Goal: Task Accomplishment & Management: Manage account settings

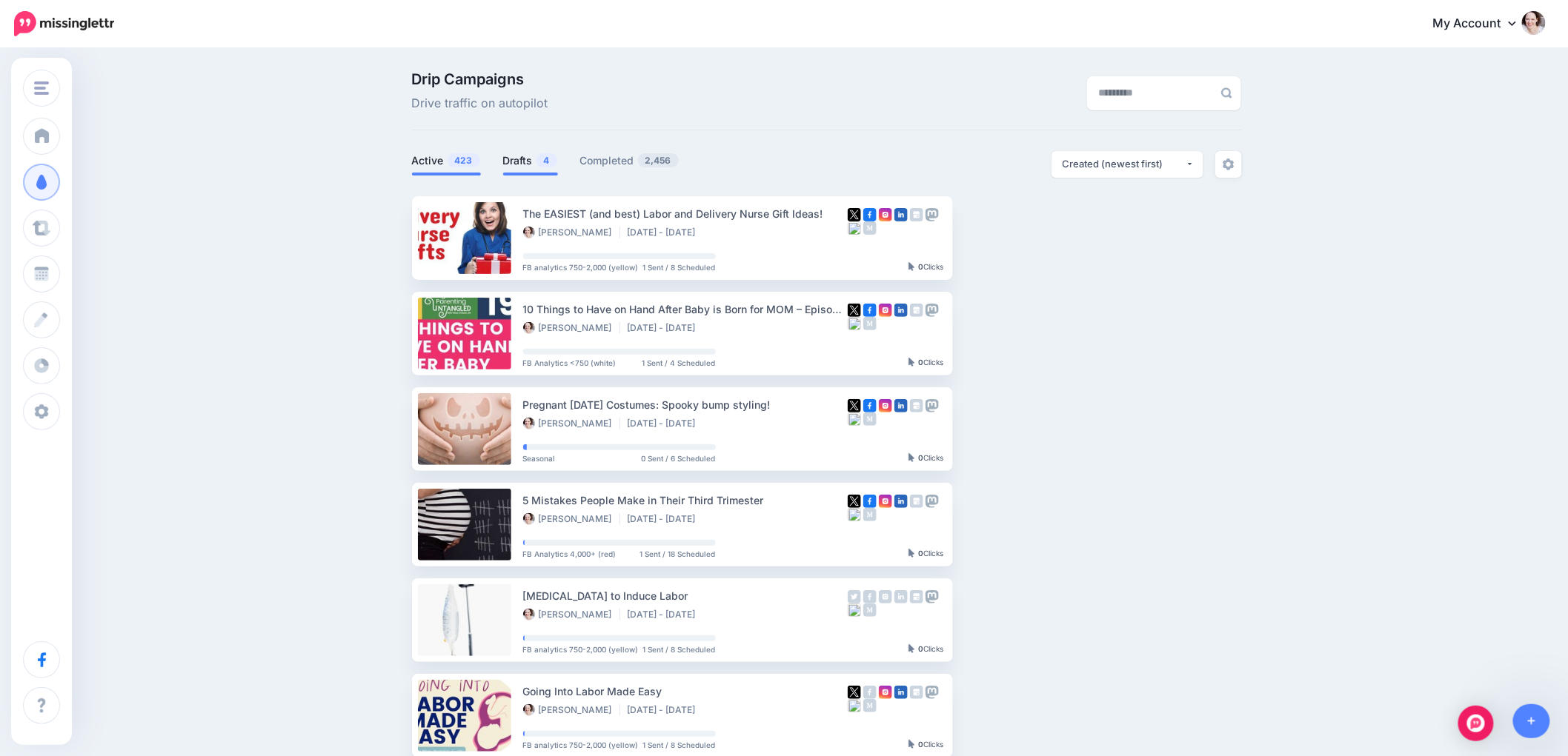
click at [513, 160] on link "Drafts 4" at bounding box center [530, 160] width 55 height 18
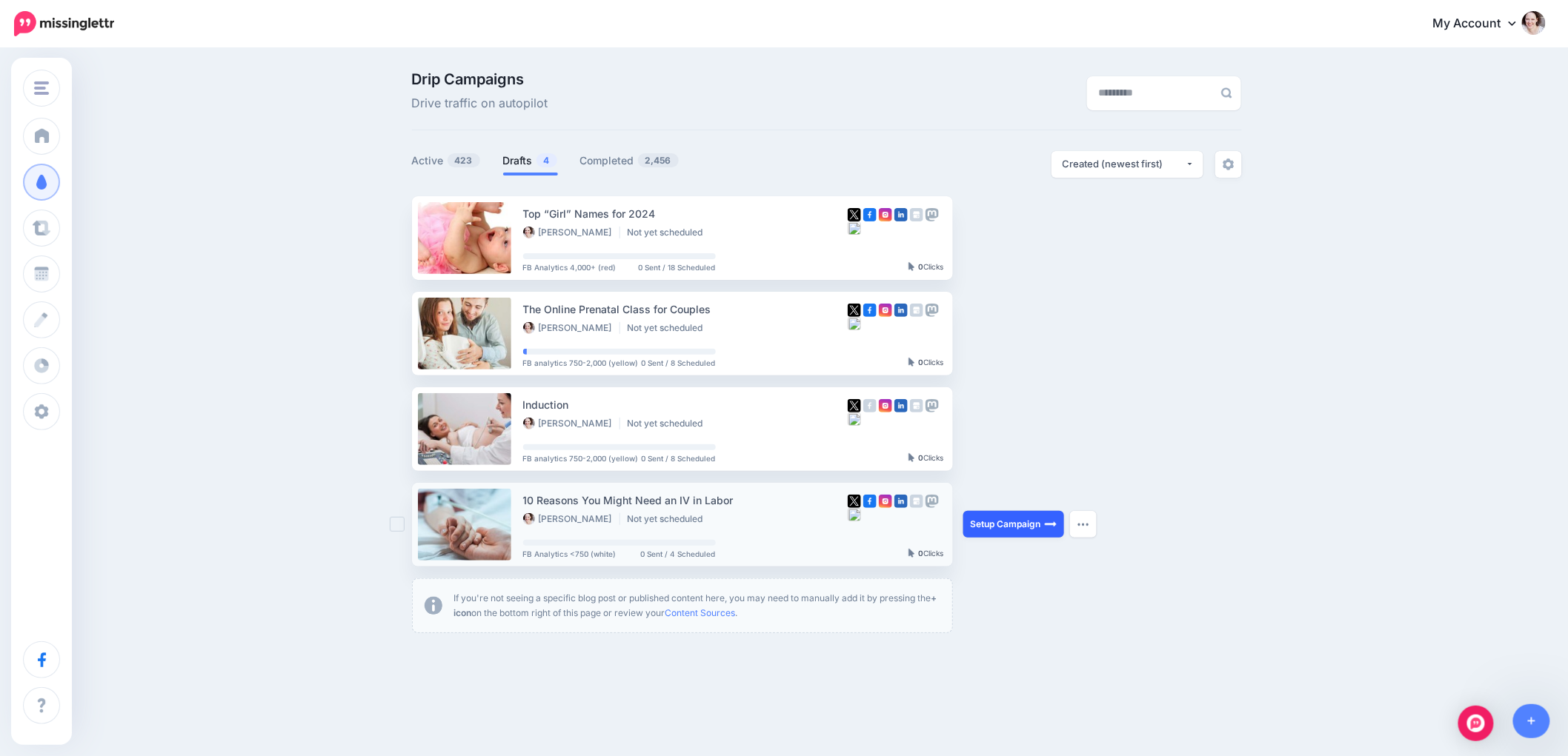
click at [1011, 526] on link "Setup Campaign" at bounding box center [1014, 524] width 101 height 27
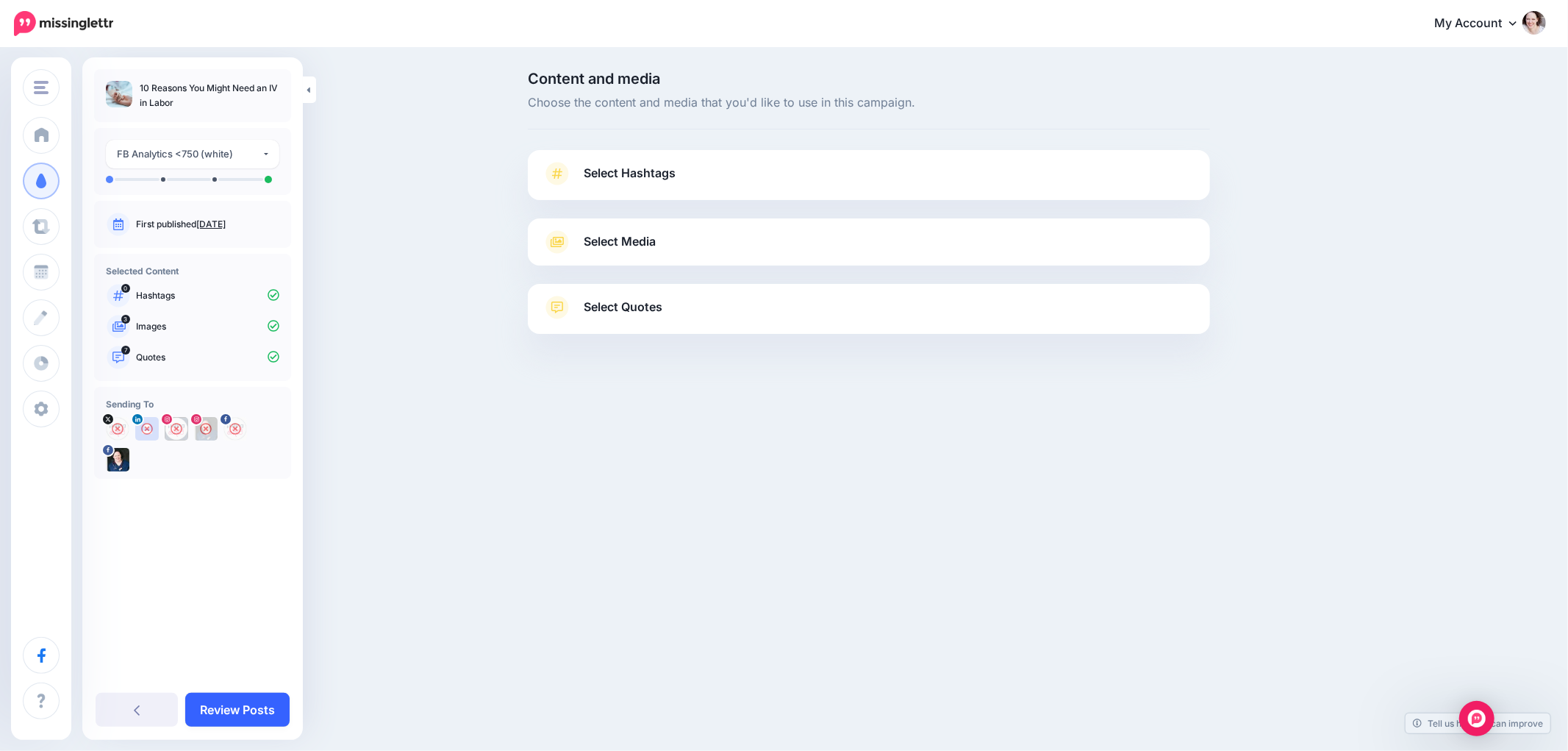
click at [216, 715] on link "Review Posts" at bounding box center [237, 709] width 105 height 34
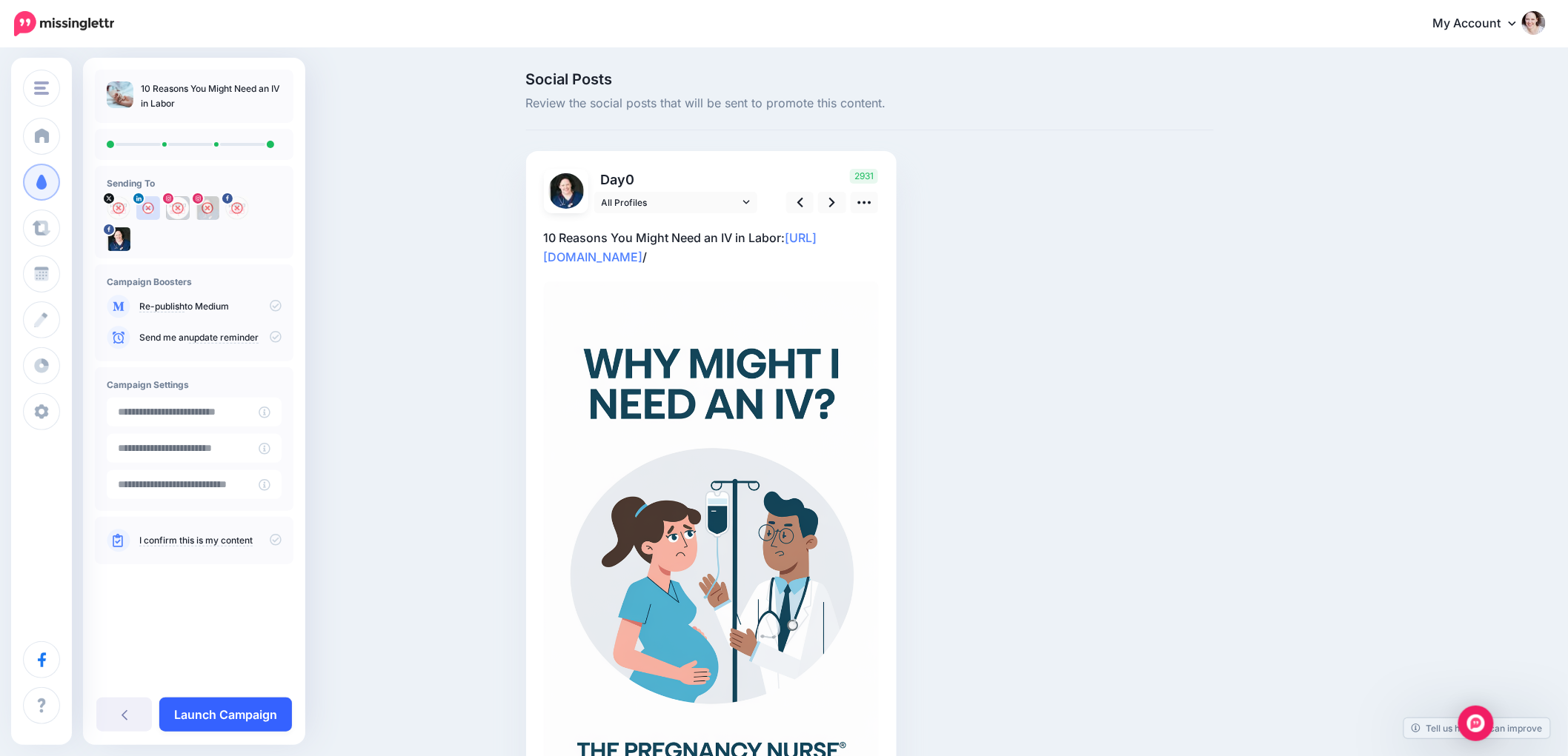
click at [219, 719] on link "Launch Campaign" at bounding box center [225, 714] width 133 height 34
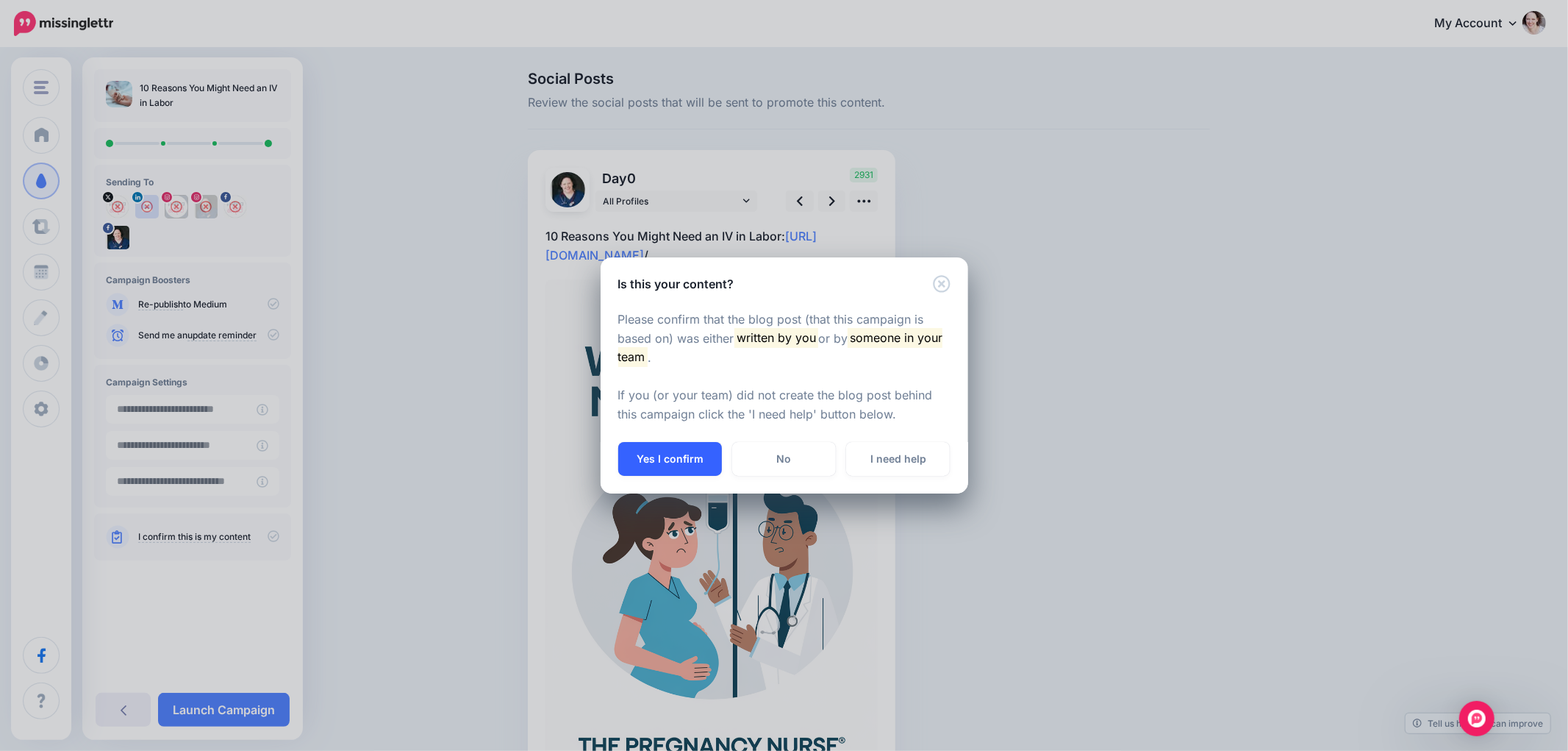
click at [701, 466] on button "Yes I confirm" at bounding box center [670, 459] width 104 height 34
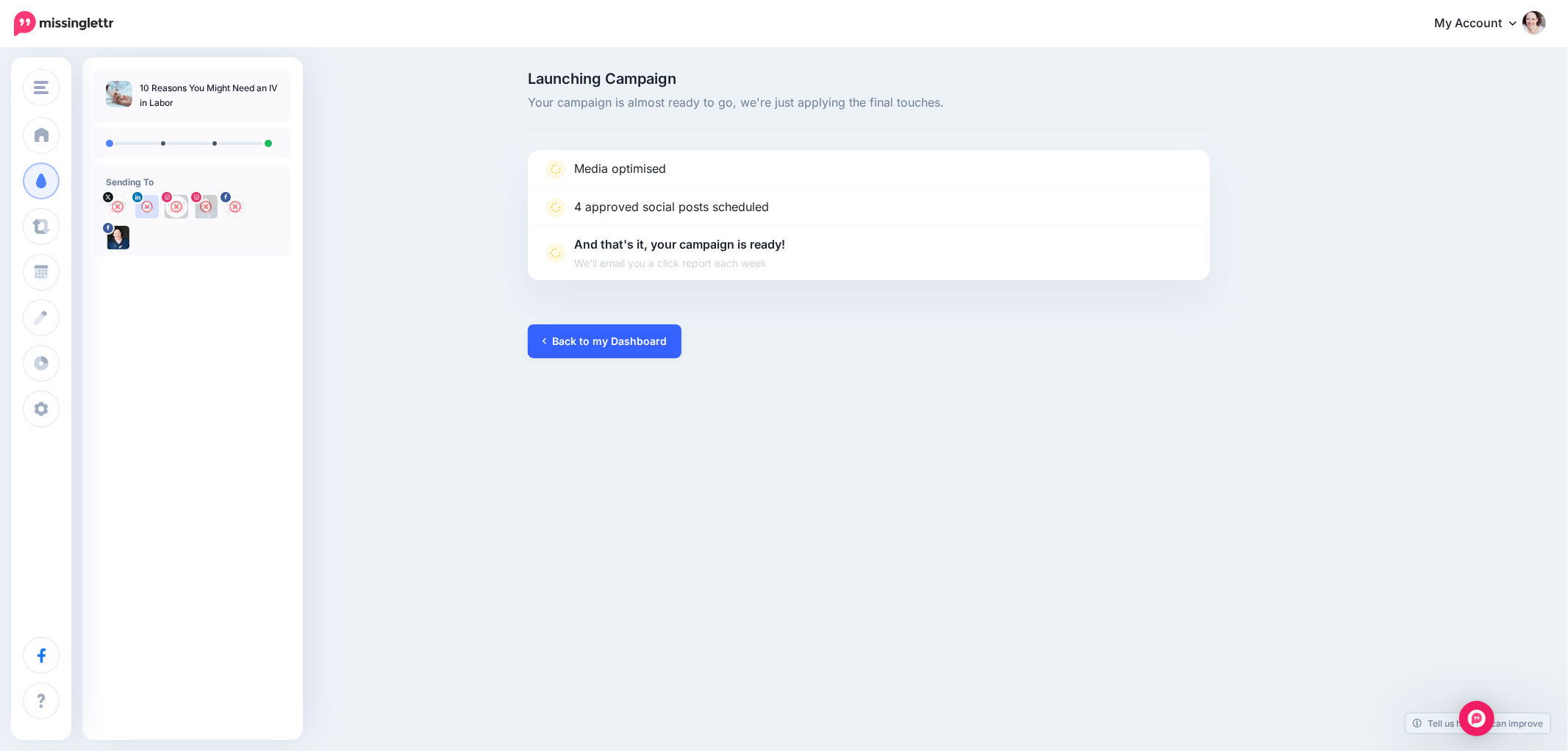
click at [603, 347] on link "Back to my Dashboard" at bounding box center [604, 341] width 154 height 34
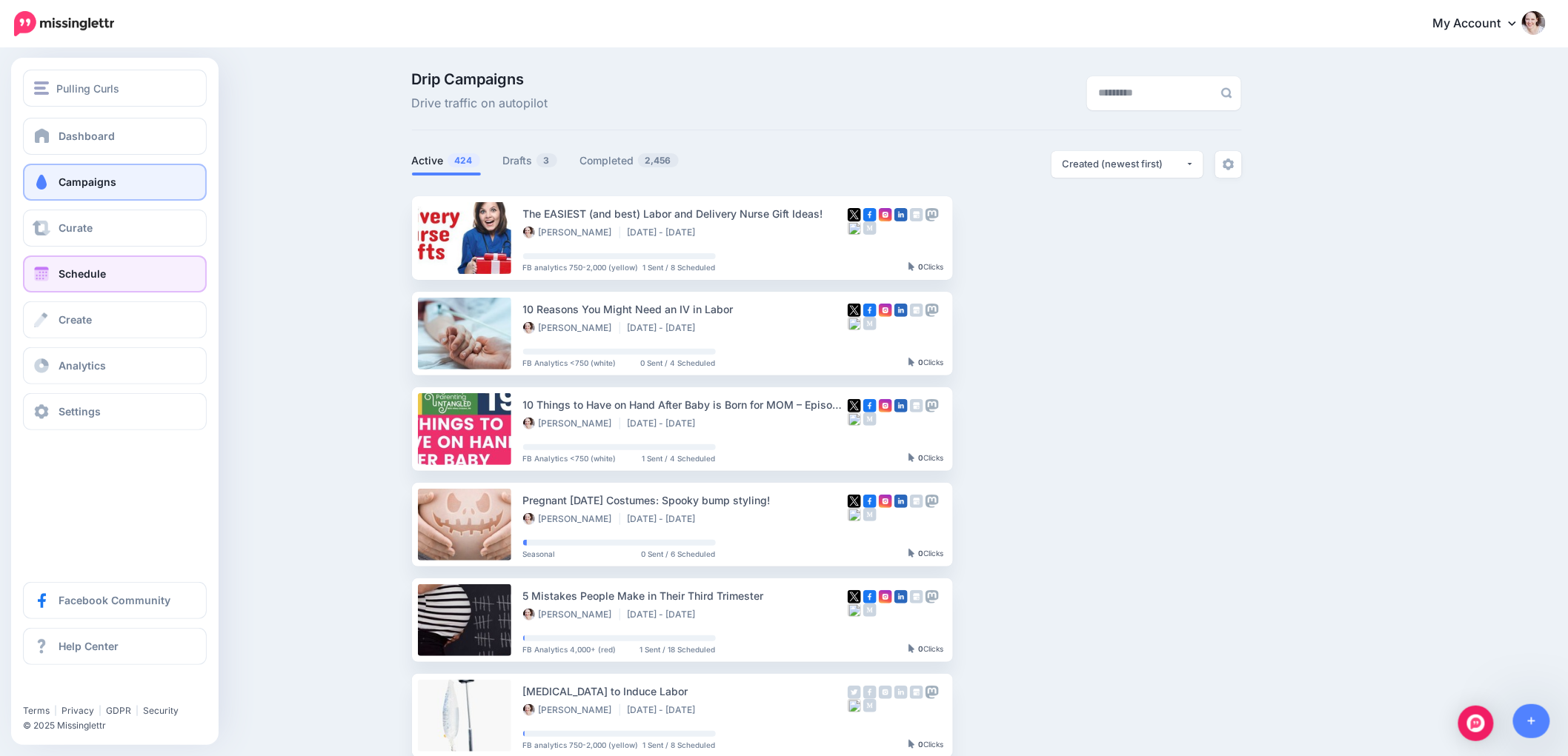
click at [70, 270] on span "Schedule" at bounding box center [83, 273] width 47 height 12
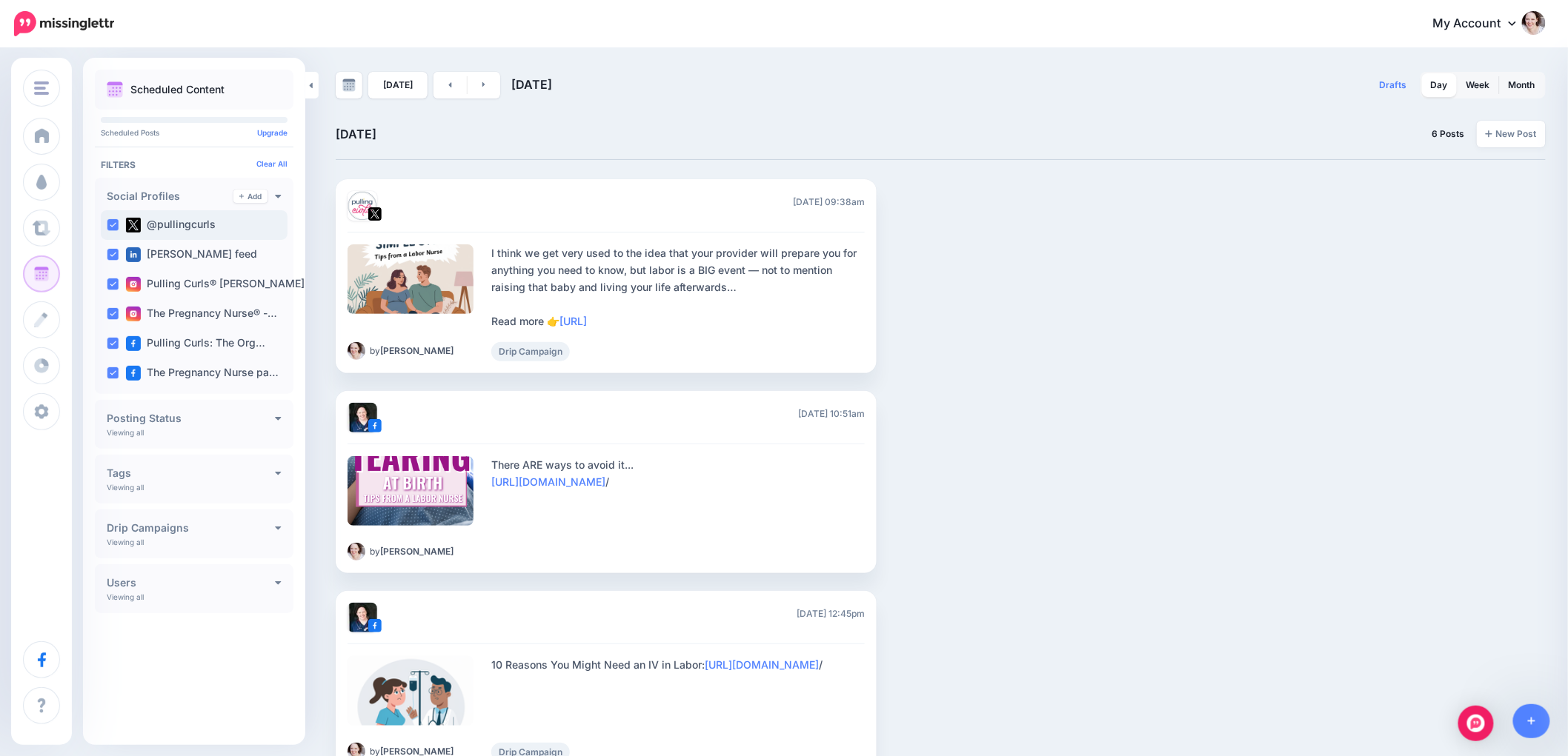
drag, startPoint x: 117, startPoint y: 224, endPoint x: 116, endPoint y: 247, distance: 23.0
click at [117, 225] on ins at bounding box center [113, 225] width 12 height 12
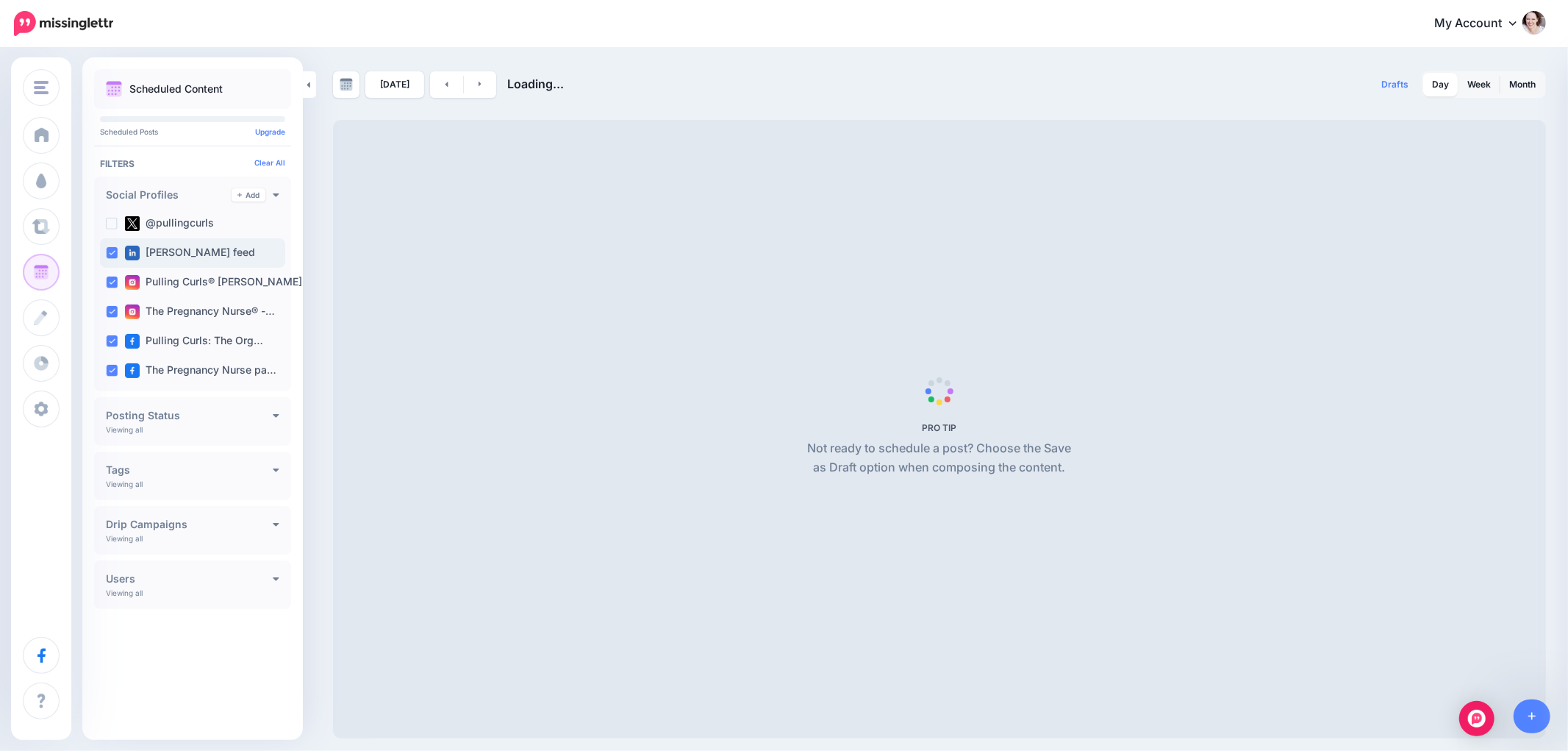
click at [116, 253] on ins at bounding box center [112, 253] width 12 height 12
click at [111, 281] on ins at bounding box center [112, 283] width 12 height 12
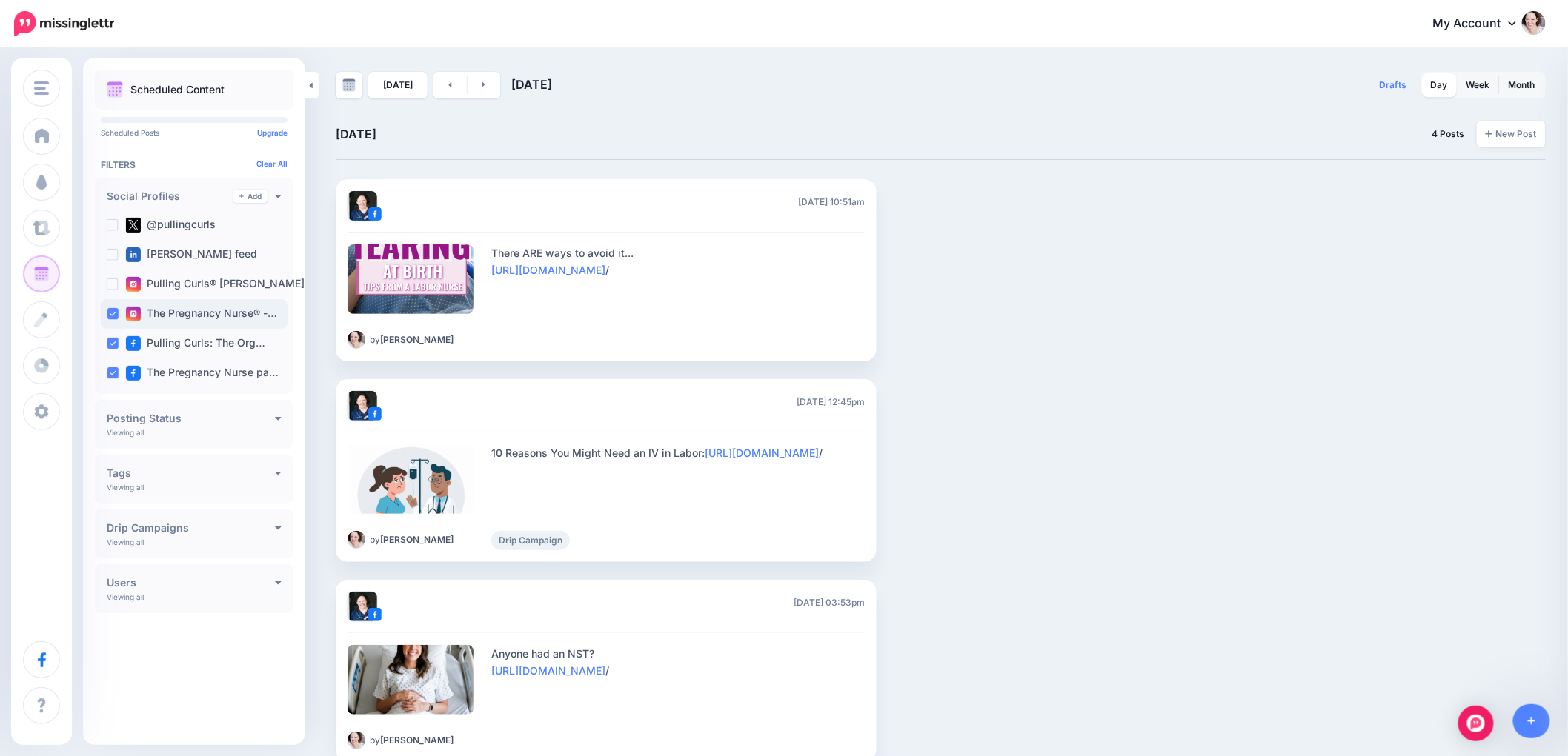
click at [117, 315] on ins at bounding box center [113, 314] width 12 height 12
click at [108, 333] on div "Pulling Curls: The Org…" at bounding box center [194, 344] width 186 height 30
click at [1499, 83] on link "Week" at bounding box center [1478, 85] width 41 height 24
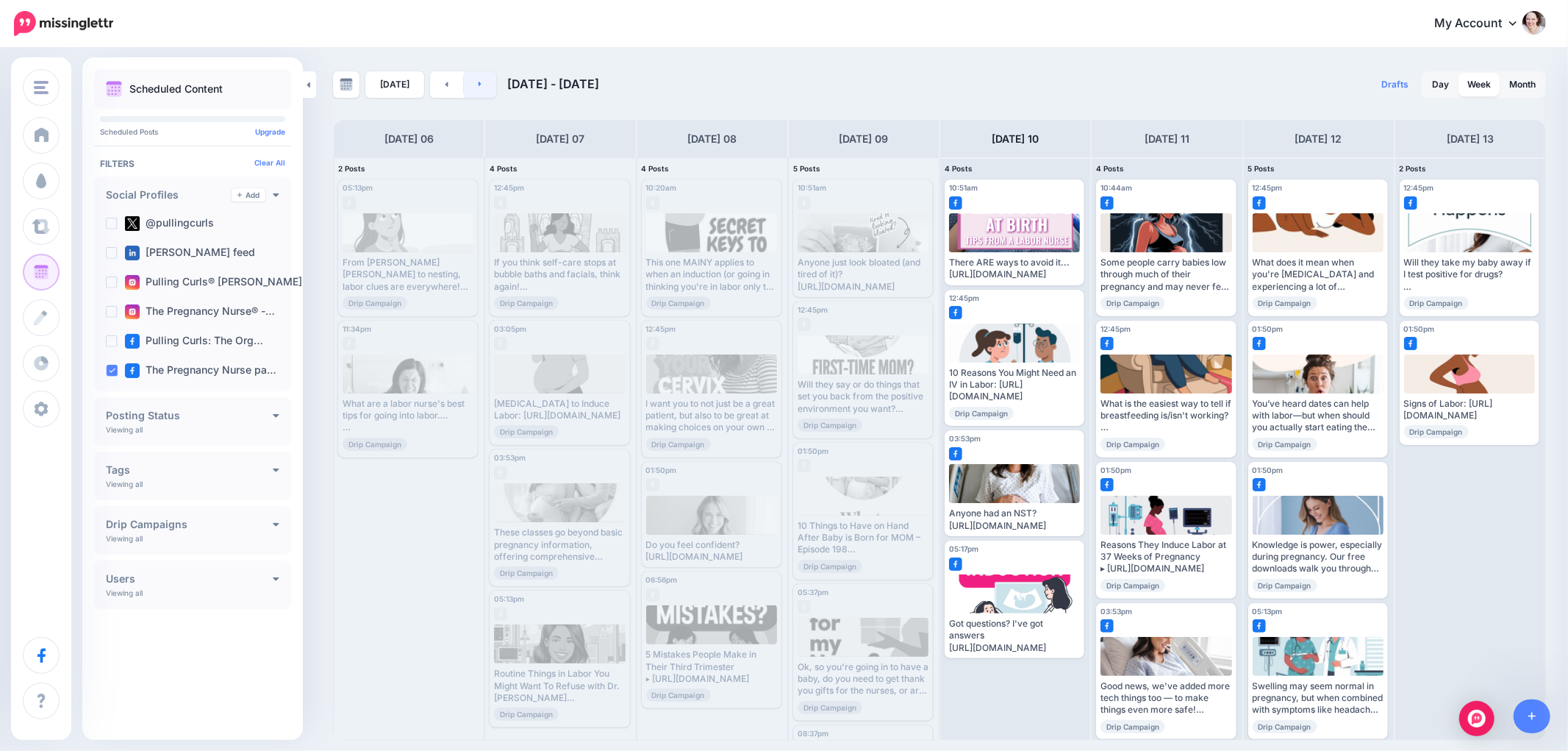
click at [478, 83] on link at bounding box center [481, 84] width 33 height 27
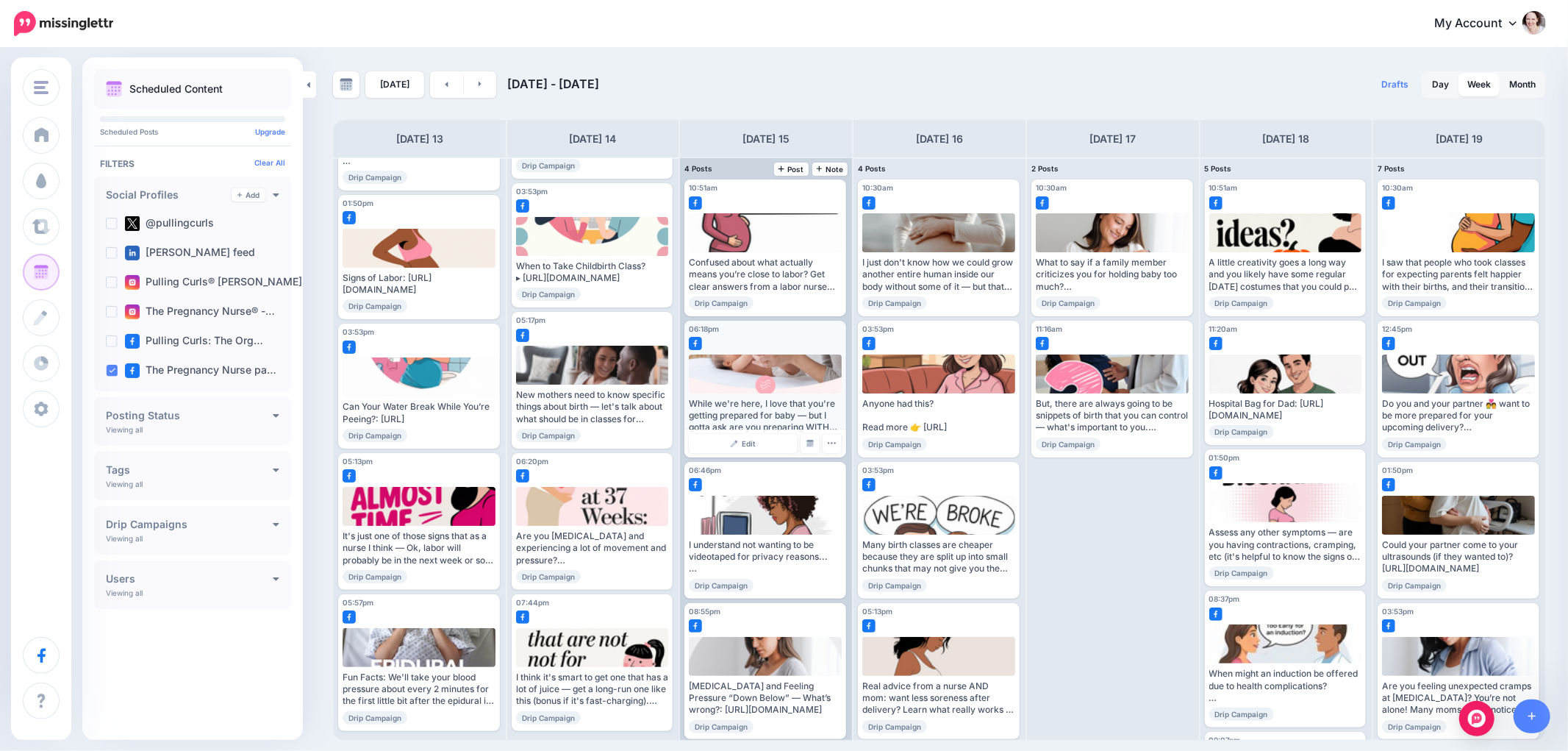
scroll to position [8, 0]
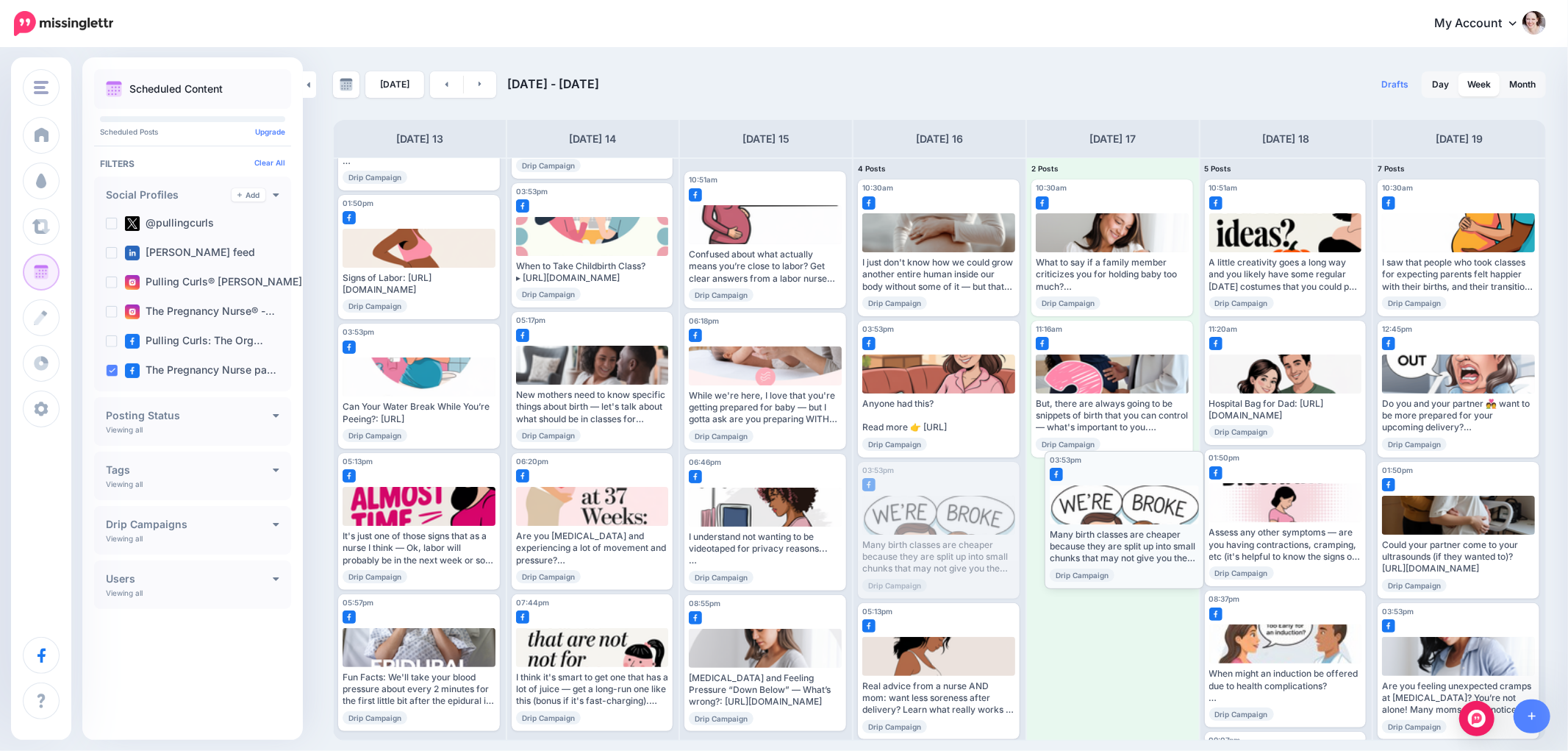
drag, startPoint x: 920, startPoint y: 524, endPoint x: 1105, endPoint y: 514, distance: 185.3
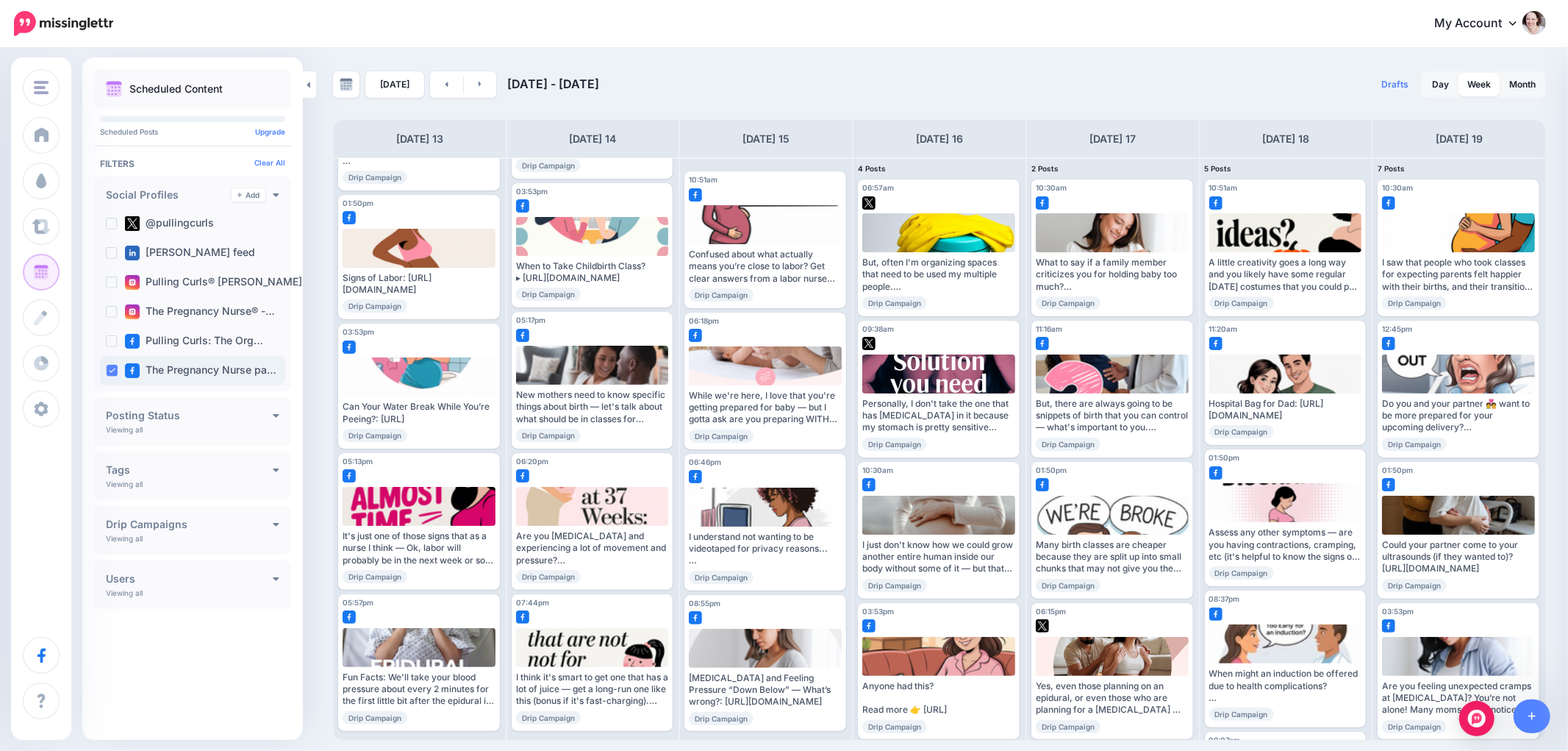
click at [114, 374] on div "The Pregnancy Nurse pa…" at bounding box center [193, 370] width 185 height 30
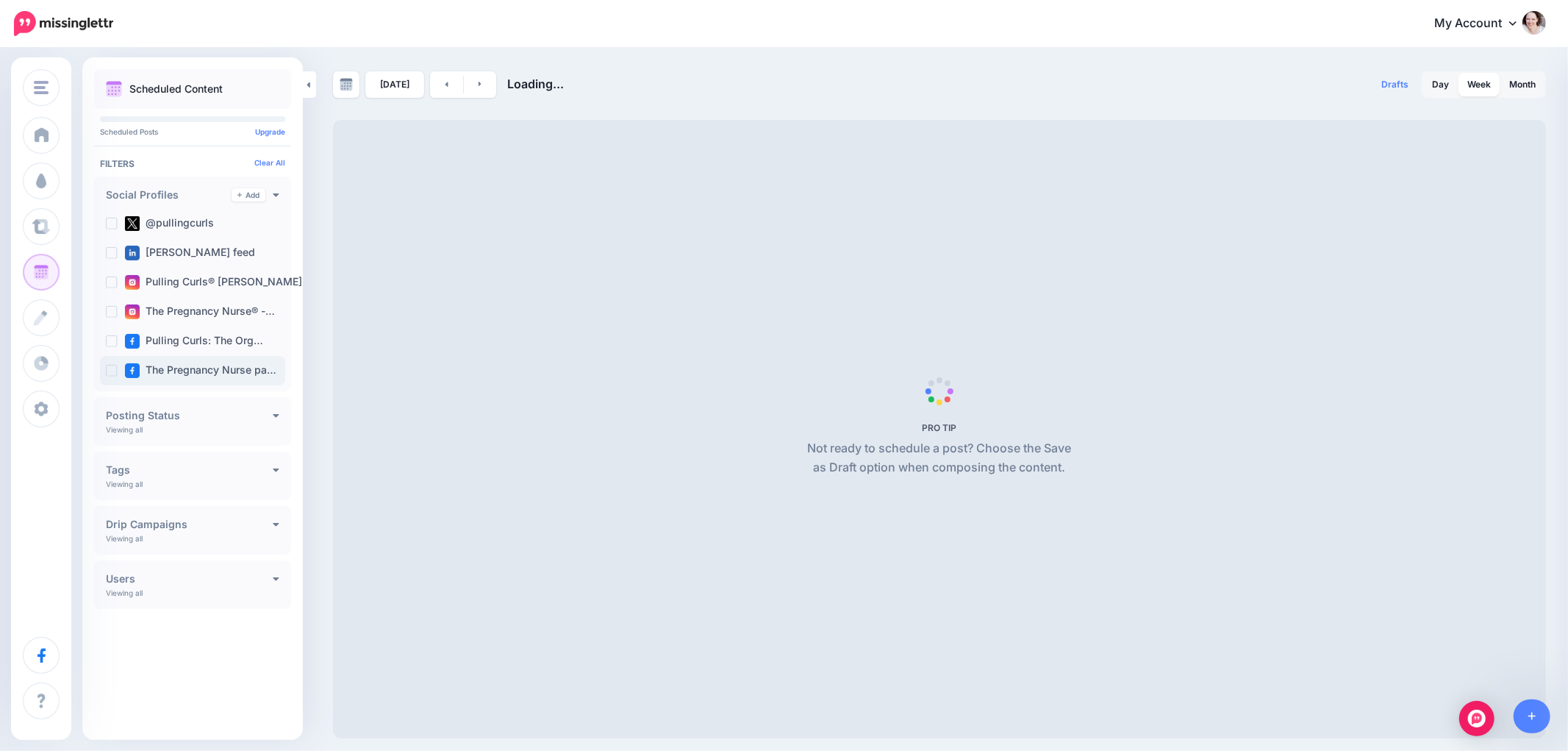
click at [106, 369] on ins at bounding box center [112, 371] width 12 height 12
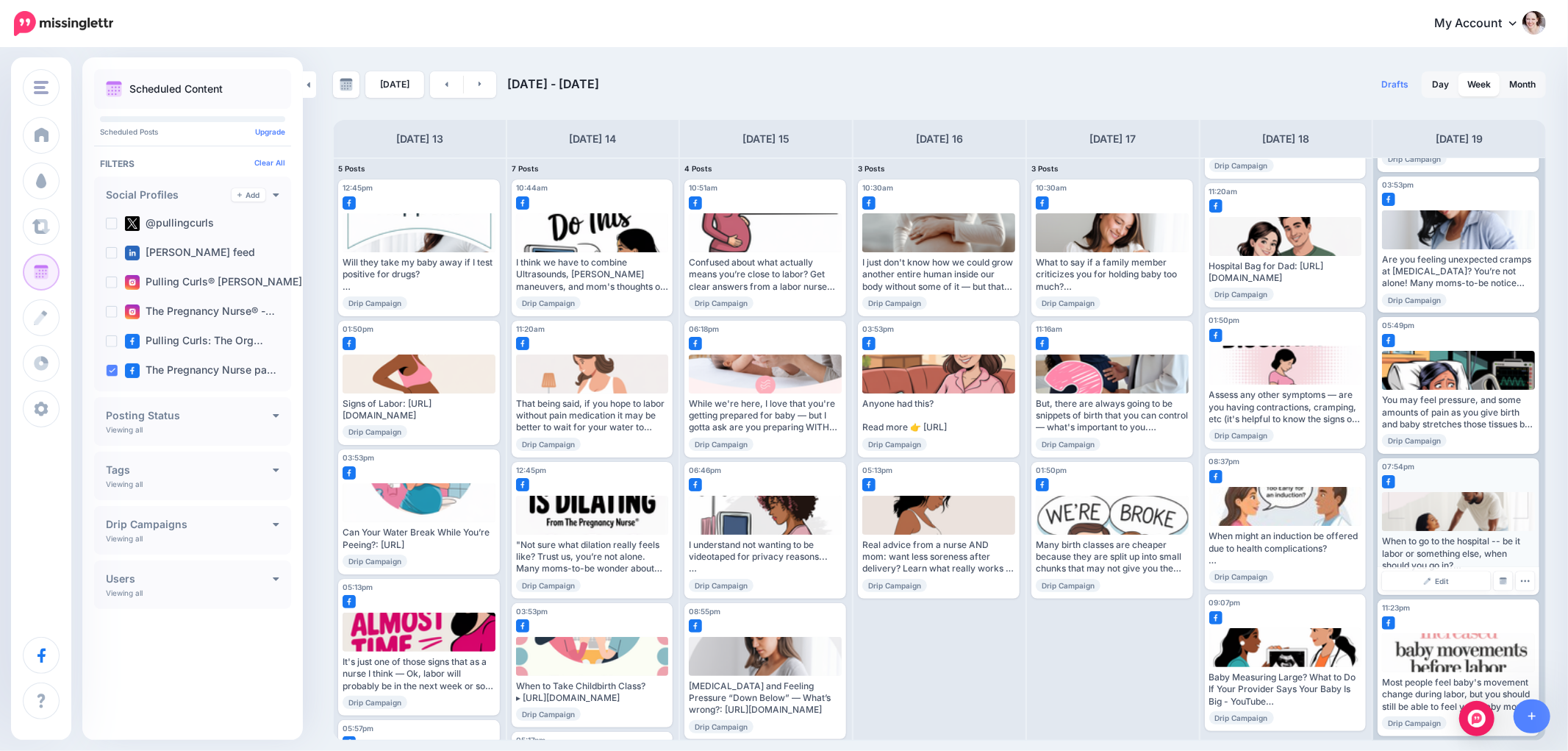
scroll to position [431, 0]
